Goal: Information Seeking & Learning: Learn about a topic

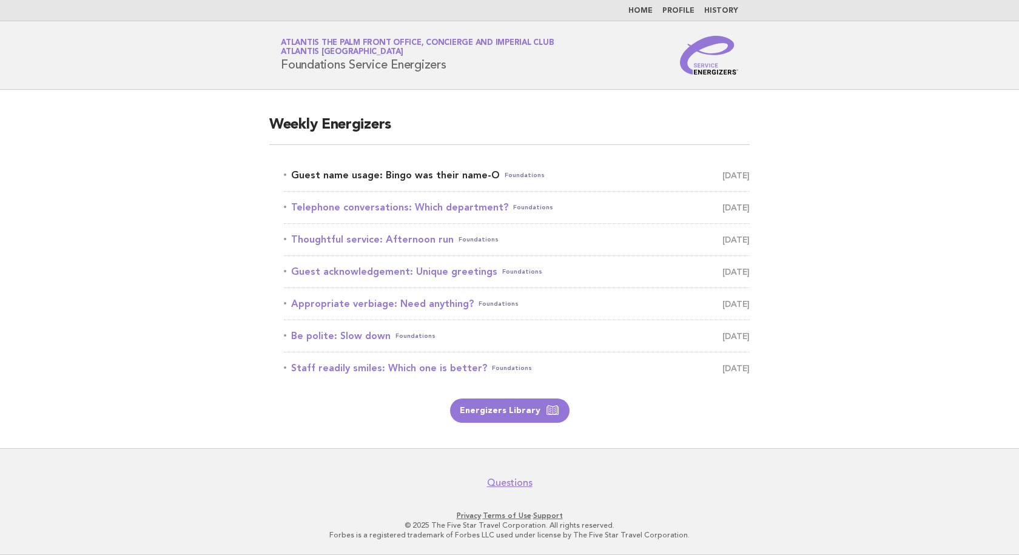
click at [391, 175] on link "Guest name usage: Bingo was their name-O Foundations [DATE]" at bounding box center [517, 175] width 466 height 17
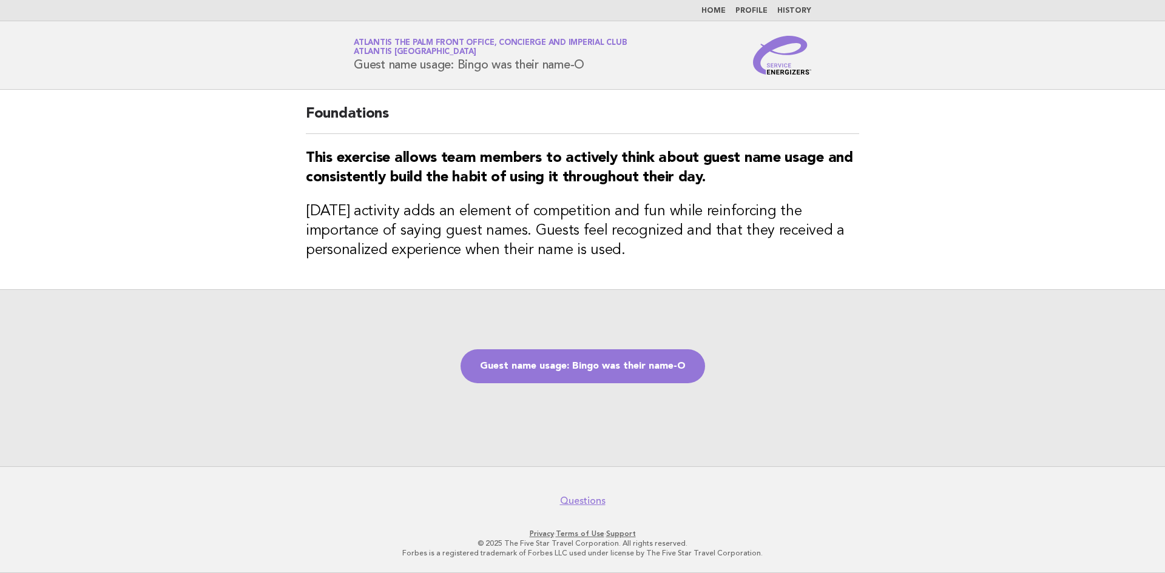
drag, startPoint x: 597, startPoint y: 69, endPoint x: 336, endPoint y: 69, distance: 260.3
click at [336, 69] on header "Service Energizers Atlantis The Palm Front Office, Concierge and Imperial Club …" at bounding box center [582, 55] width 1165 height 69
copy h1 "Guest name usage: Bingo was their name-O"
drag, startPoint x: 632, startPoint y: 255, endPoint x: 302, endPoint y: 217, distance: 332.9
click at [302, 217] on div "Foundations This exercise allows team members to actively think about guest nam…" at bounding box center [582, 190] width 583 height 200
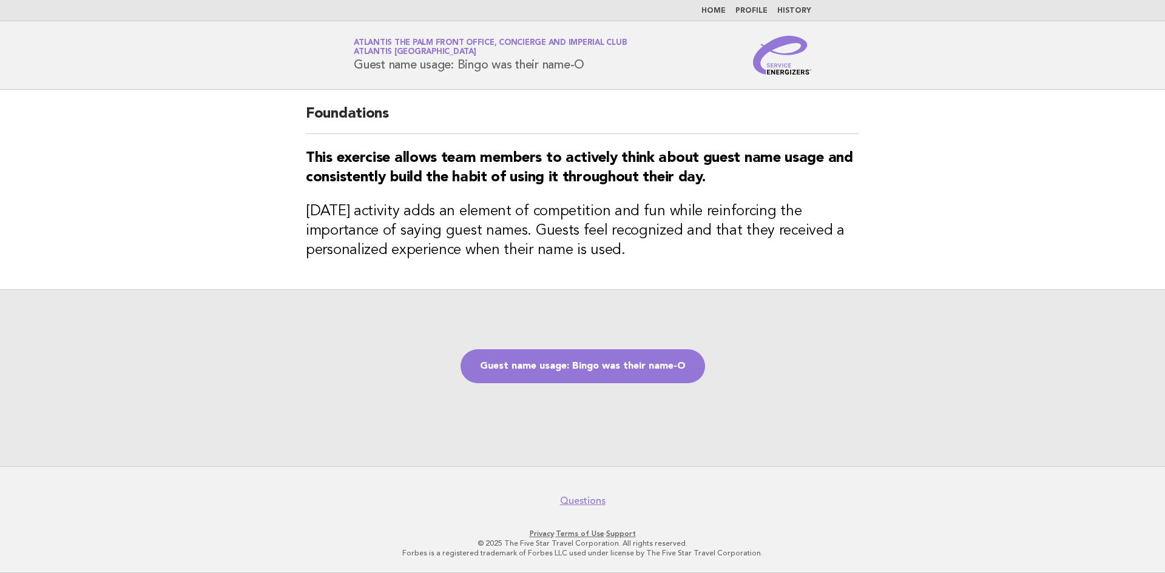
copy h3 "[DATE] activity adds an element of competition and fun while reinforcing the im…"
